Goal: Transaction & Acquisition: Book appointment/travel/reservation

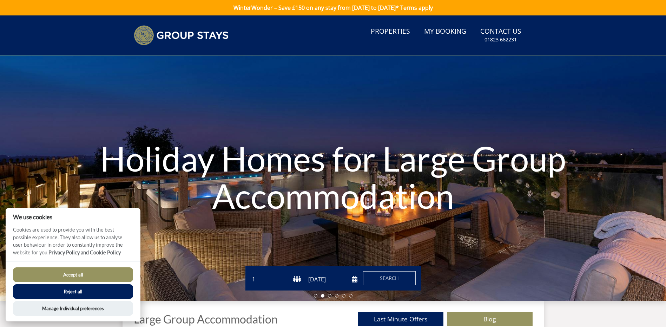
click at [262, 278] on select "1 2 3 4 5 6 7 8 9 10 11 12 13 14 15 16 17 18 19 20 21 22 23 24 25 26 27 28 29 3…" at bounding box center [276, 280] width 51 height 12
select select "20"
click at [251, 274] on select "1 2 3 4 5 6 7 8 9 10 11 12 13 14 15 16 17 18 19 20 21 22 23 24 25 26 27 28 29 3…" at bounding box center [276, 280] width 51 height 12
click at [319, 278] on input "[DATE]" at bounding box center [332, 280] width 51 height 12
click at [354, 279] on input "[DATE]" at bounding box center [332, 280] width 51 height 12
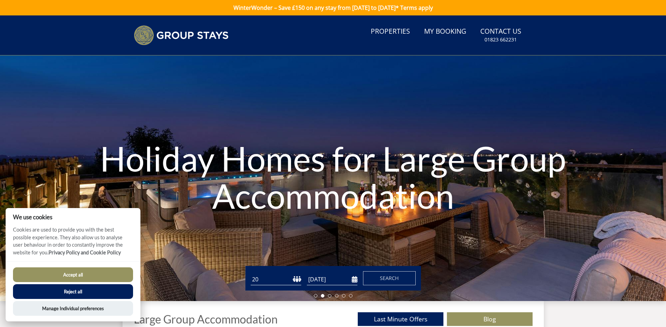
click at [354, 279] on input "[DATE]" at bounding box center [332, 280] width 51 height 12
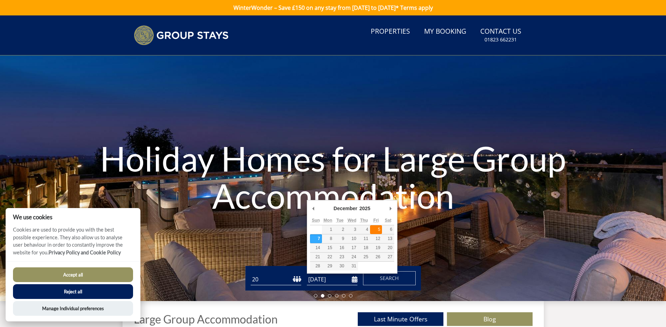
type input "[DATE]"
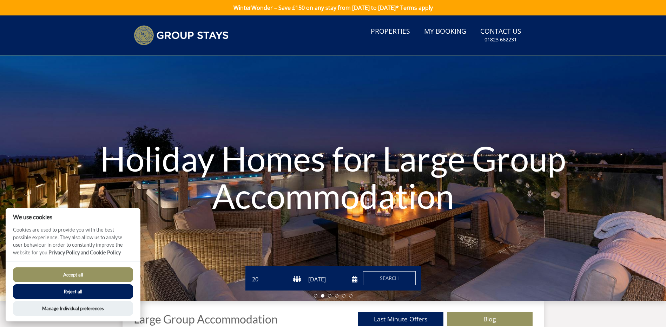
click at [331, 178] on h1 "Holiday Homes for Large Group Accommodation" at bounding box center [333, 177] width 466 height 102
click at [381, 277] on span "Search" at bounding box center [389, 278] width 19 height 7
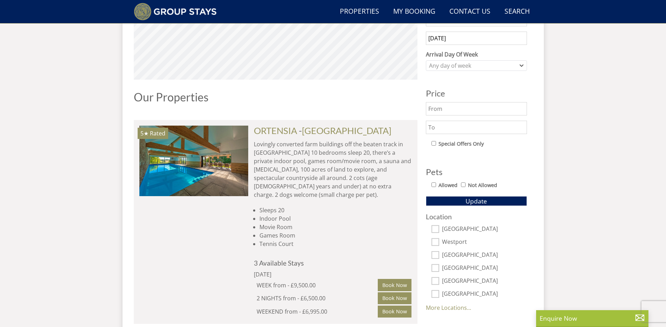
scroll to position [351, 0]
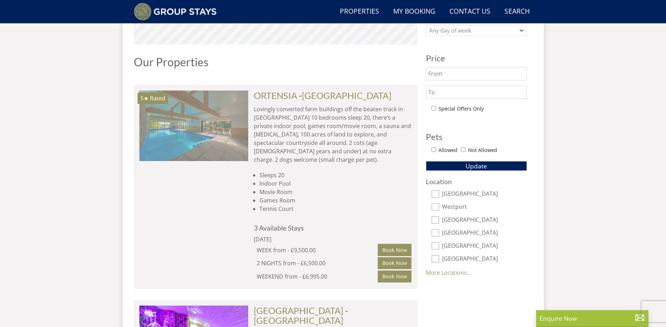
click at [207, 146] on img at bounding box center [193, 126] width 109 height 70
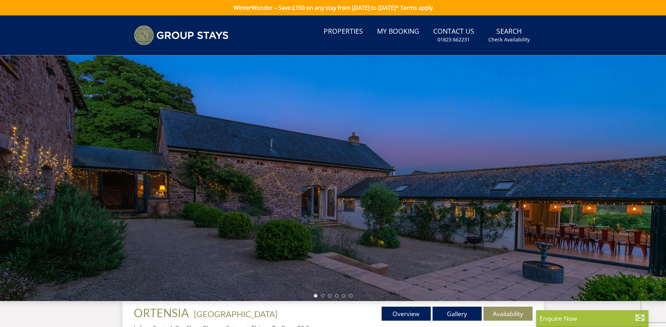
click at [396, 204] on div at bounding box center [333, 178] width 666 height 246
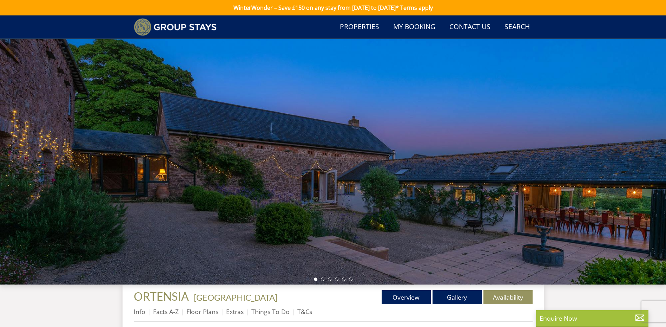
scroll to position [64, 0]
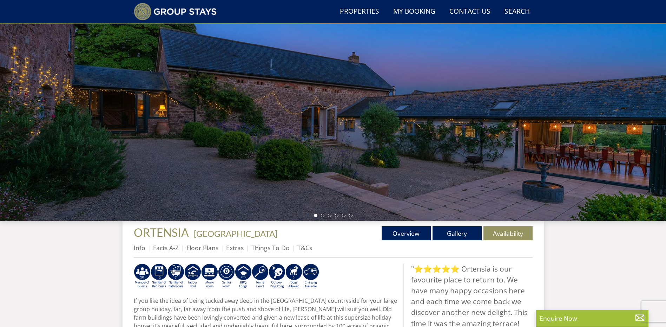
drag, startPoint x: 438, startPoint y: 120, endPoint x: 320, endPoint y: 215, distance: 151.7
click at [210, 119] on div at bounding box center [333, 98] width 666 height 246
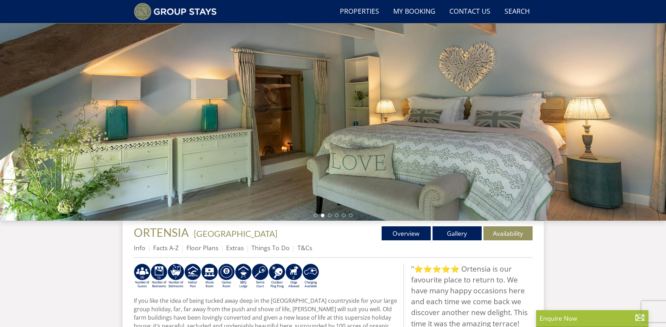
click at [308, 179] on div at bounding box center [333, 98] width 666 height 246
click at [328, 215] on li at bounding box center [330, 216] width 4 height 4
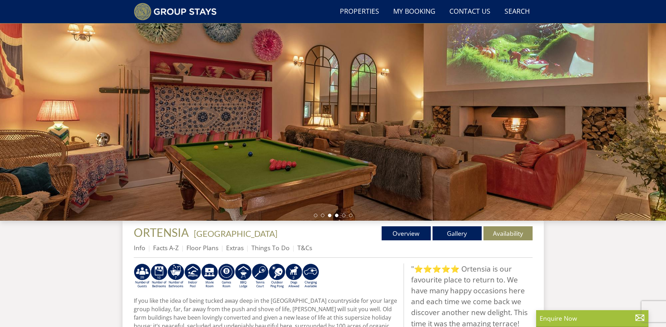
click at [338, 216] on li at bounding box center [337, 216] width 4 height 4
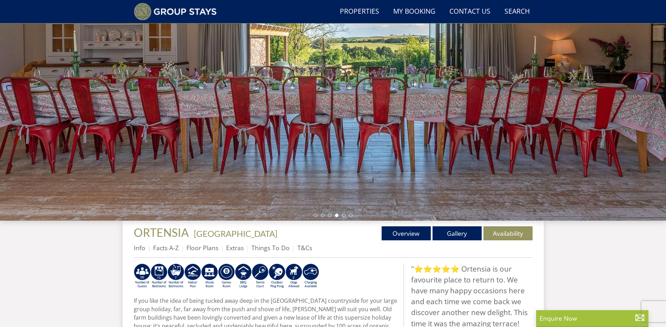
scroll to position [29, 0]
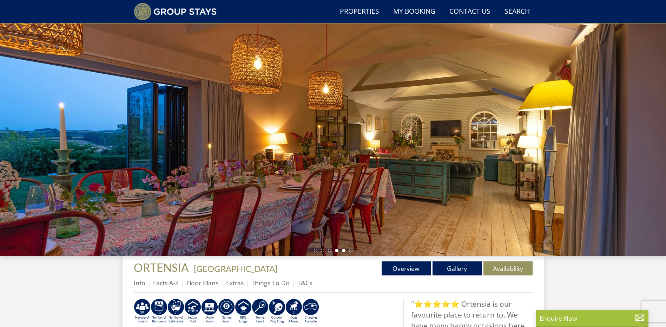
click at [337, 250] on li at bounding box center [337, 251] width 4 height 4
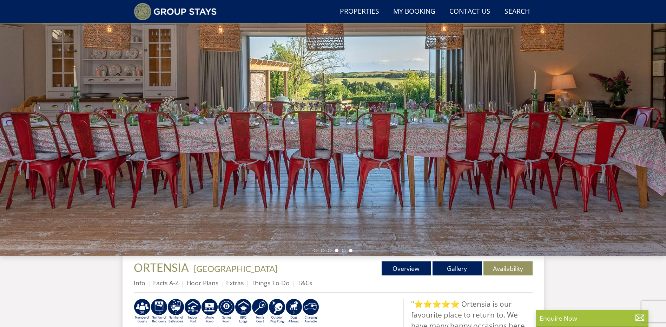
click at [349, 249] on li at bounding box center [351, 251] width 4 height 4
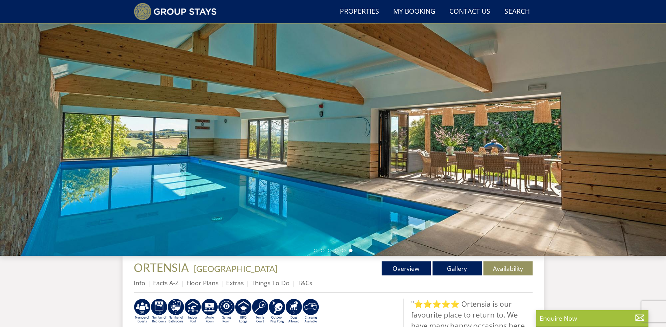
click at [317, 249] on ul at bounding box center [333, 251] width 39 height 4
click at [314, 250] on li at bounding box center [316, 251] width 4 height 4
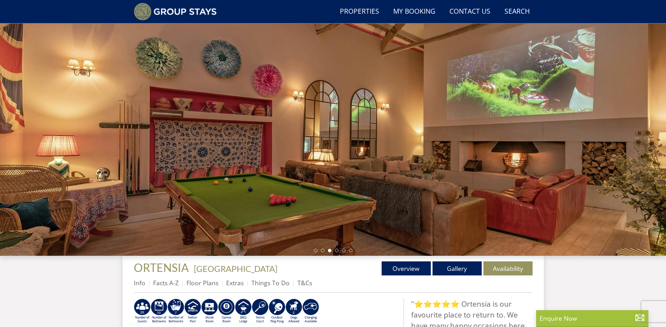
scroll to position [0, 0]
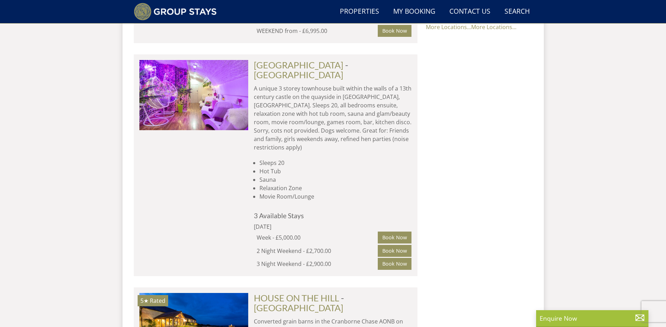
scroll to position [562, 0]
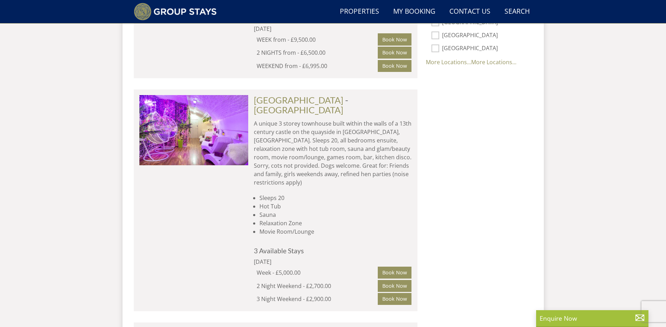
drag, startPoint x: 306, startPoint y: 267, endPoint x: 330, endPoint y: 266, distance: 23.5
click at [330, 282] on div "2 Night Weekend - £2,700.00" at bounding box center [317, 286] width 121 height 8
drag, startPoint x: 330, startPoint y: 266, endPoint x: 340, endPoint y: 268, distance: 11.1
click at [340, 282] on div "2 Night Weekend - £2,700.00" at bounding box center [317, 286] width 121 height 8
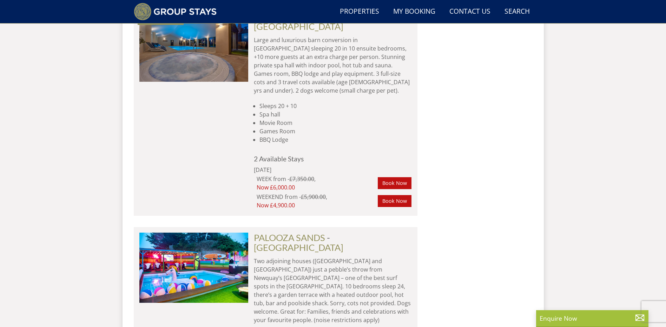
scroll to position [1614, 0]
